Goal: Navigation & Orientation: Find specific page/section

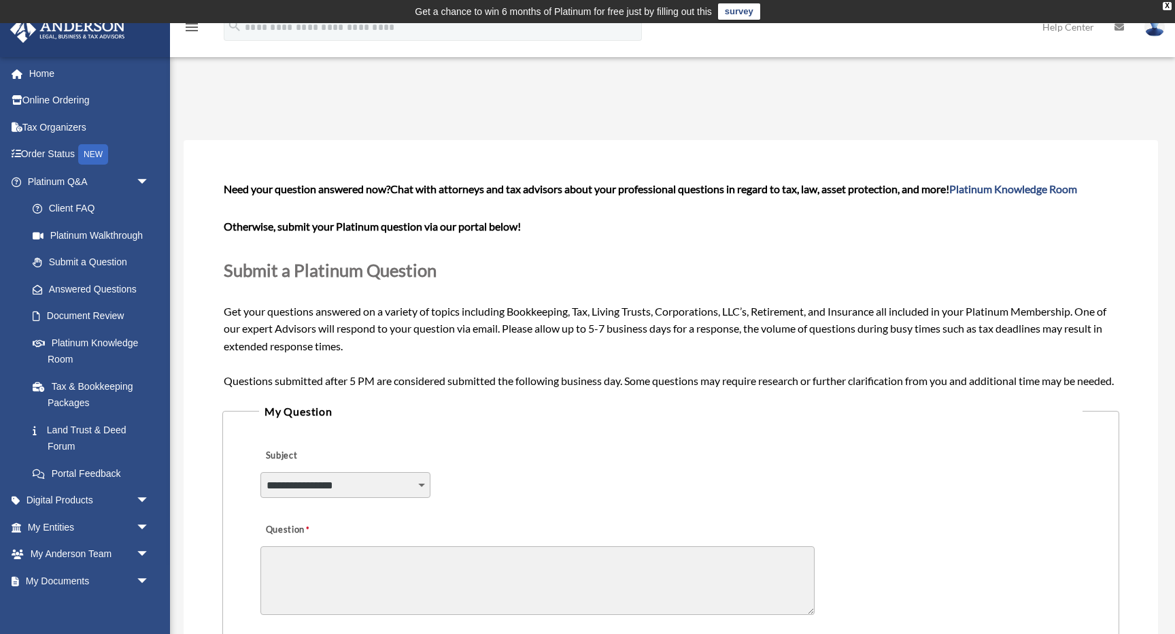
scroll to position [188, 0]
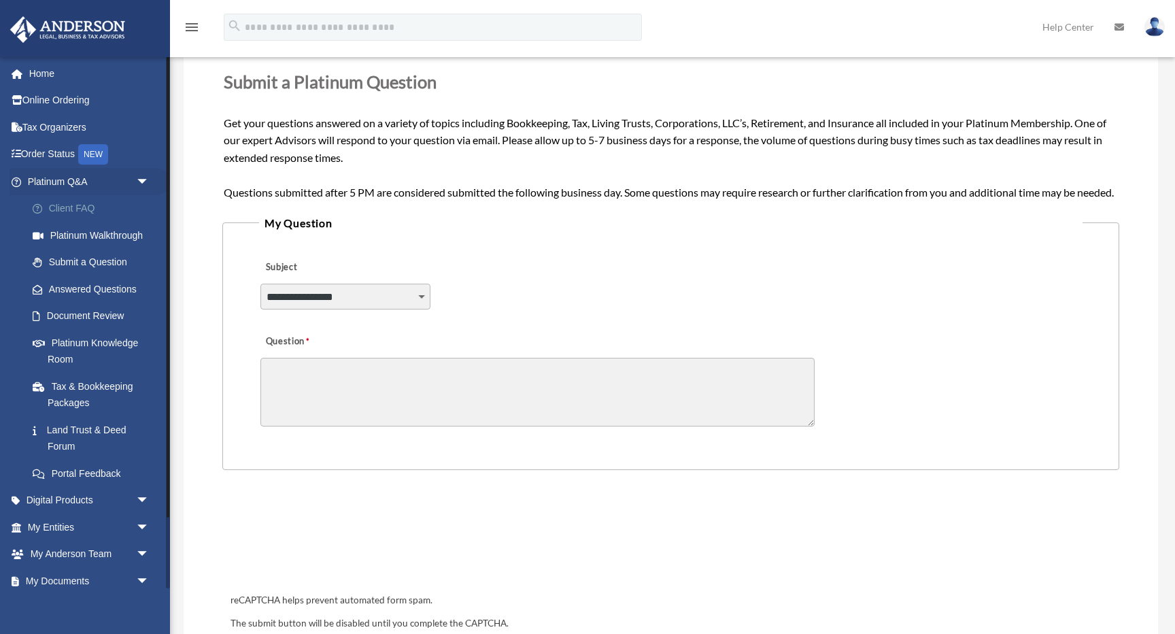
click at [69, 203] on link "Client FAQ" at bounding box center [94, 208] width 151 height 27
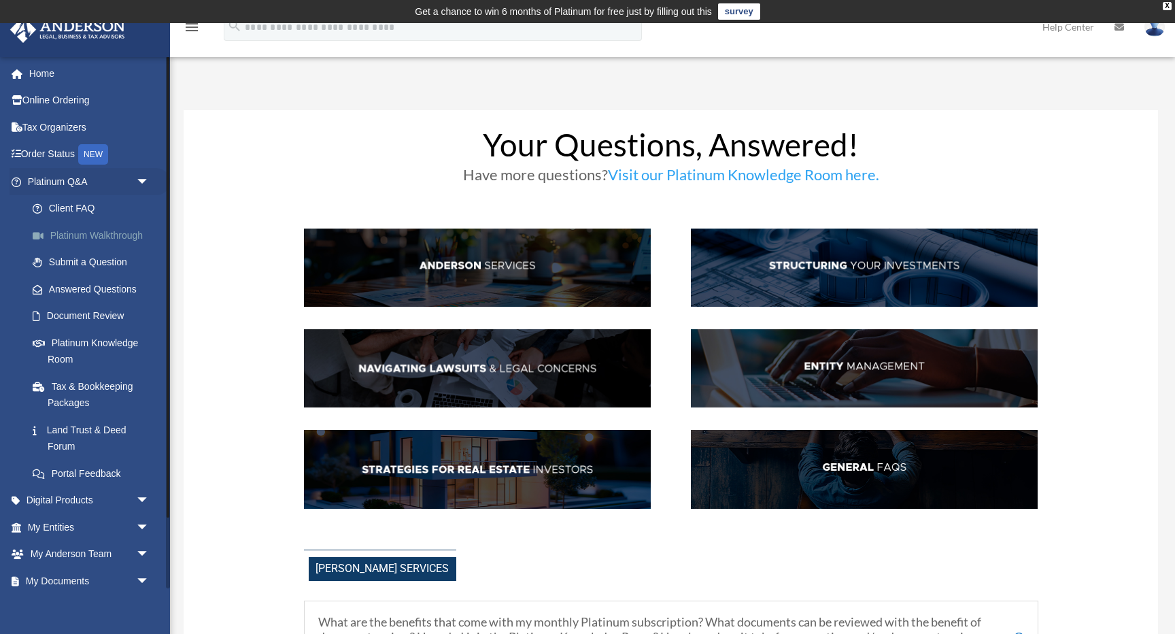
click at [86, 235] on link "Platinum Walkthrough" at bounding box center [94, 235] width 151 height 27
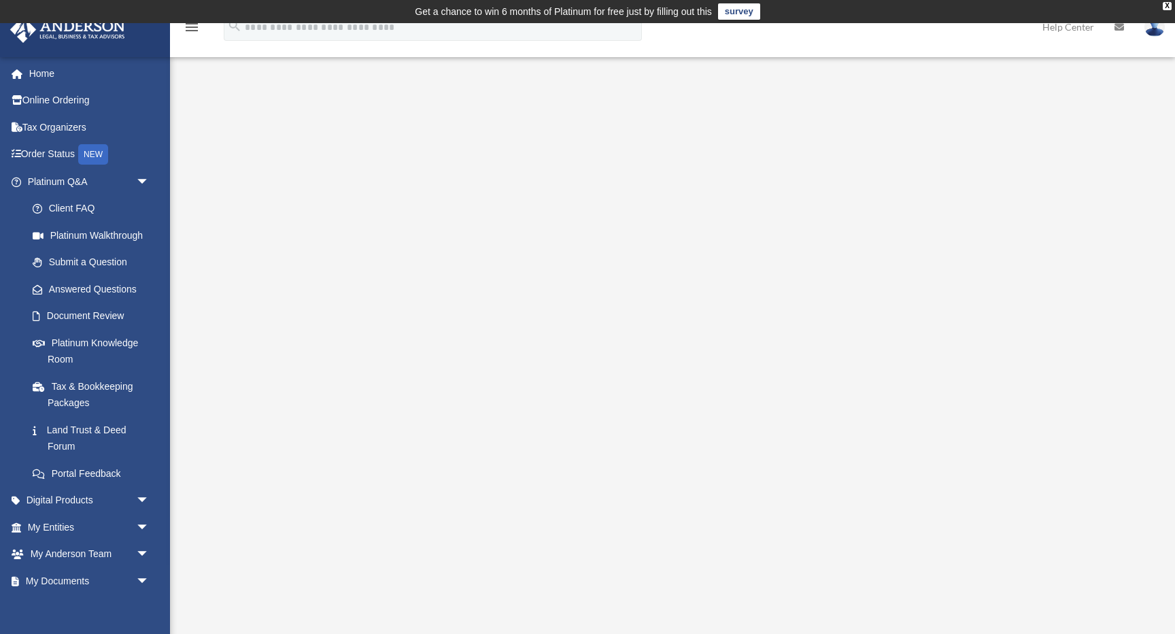
click at [261, 237] on div "<span data-mce-type="bookmark" style="display: inline-block; width: 0px; overfl…" at bounding box center [671, 343] width 975 height 467
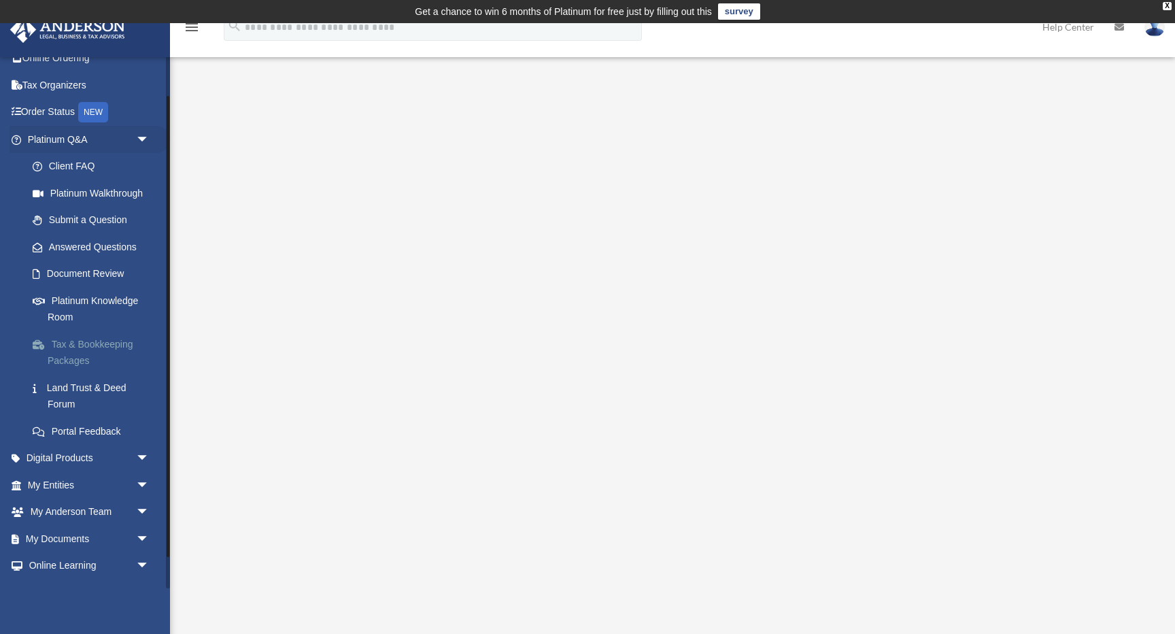
scroll to position [49, 0]
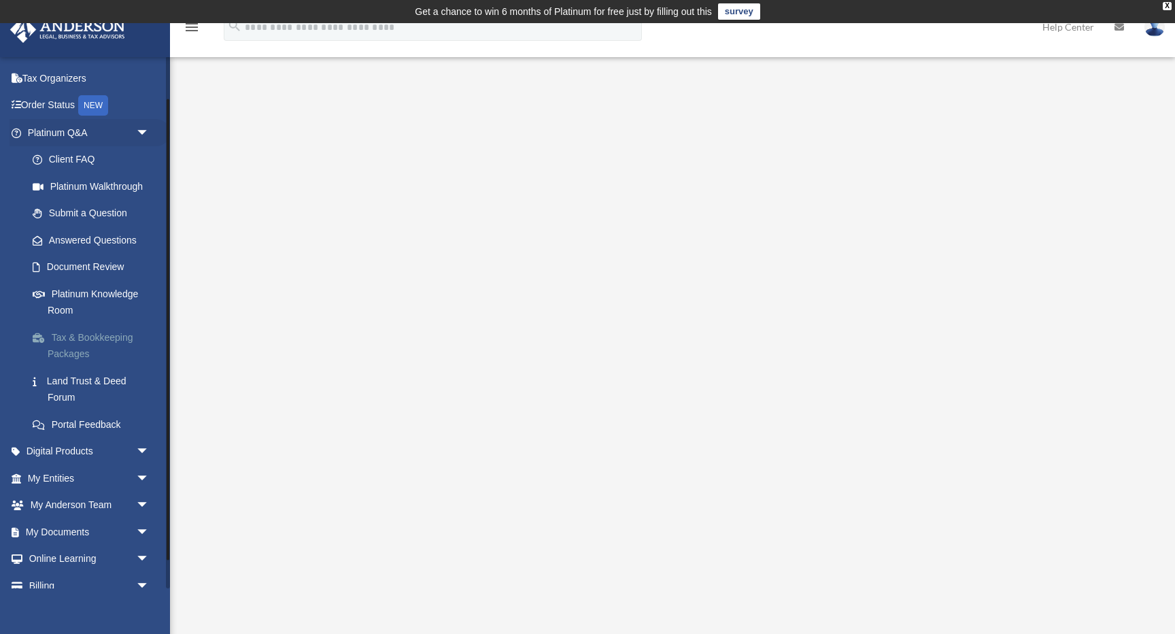
click at [107, 328] on link "Tax & Bookkeeping Packages" at bounding box center [94, 346] width 151 height 44
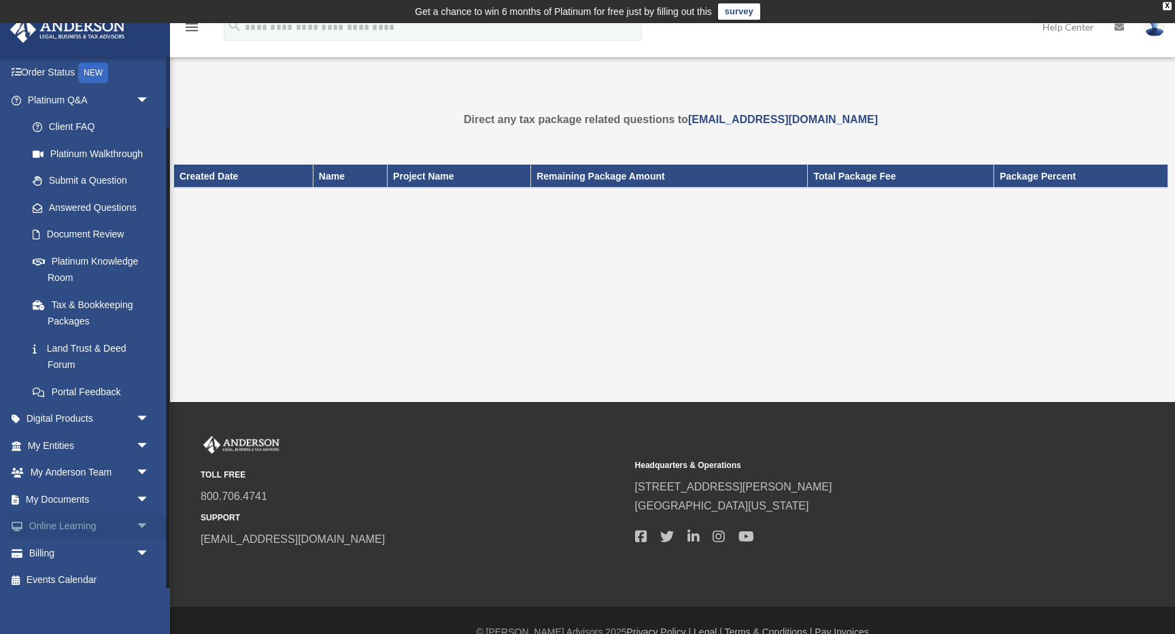
click at [136, 513] on span "arrow_drop_down" at bounding box center [149, 527] width 27 height 28
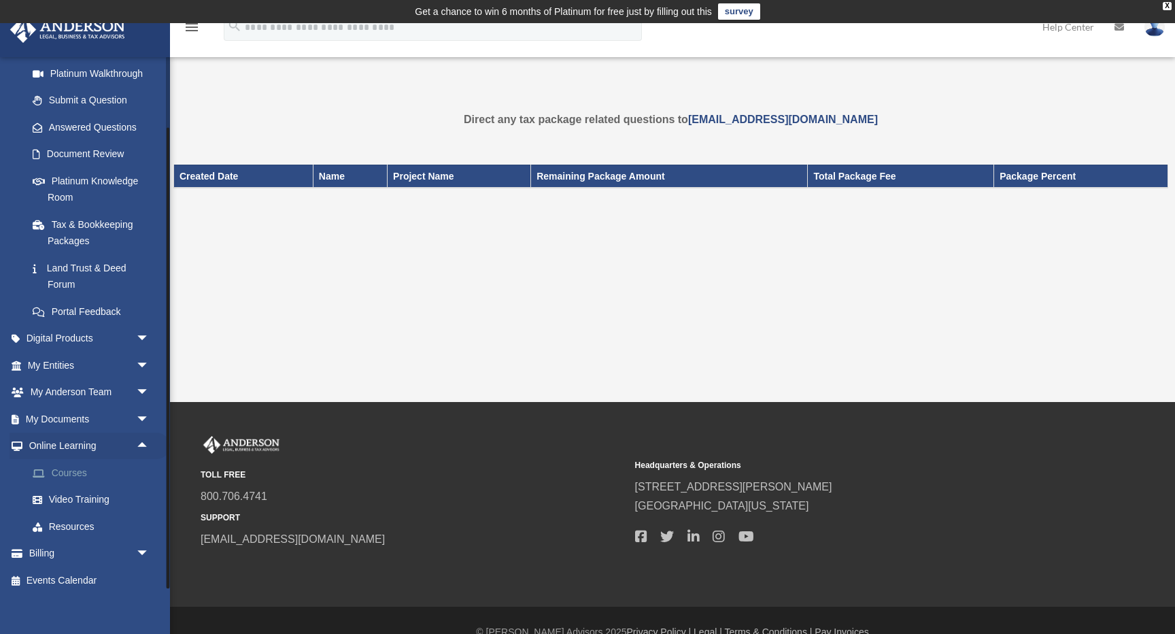
scroll to position [161, 0]
click at [73, 470] on link "Courses" at bounding box center [94, 473] width 151 height 27
